Goal: Navigation & Orientation: Find specific page/section

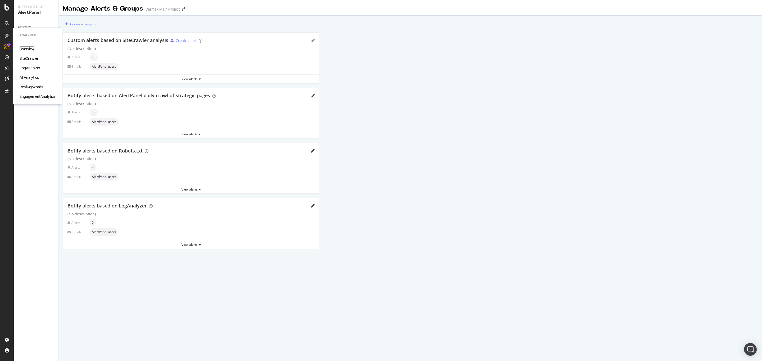
click at [27, 48] on div "Overview" at bounding box center [27, 48] width 15 height 5
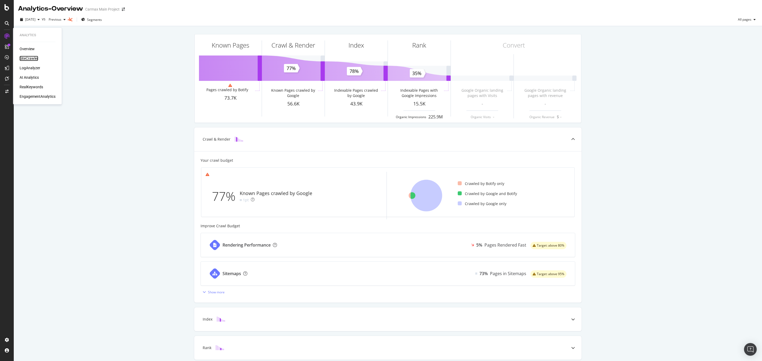
click at [25, 60] on div "SiteCrawler" at bounding box center [29, 58] width 19 height 5
